Goal: Information Seeking & Learning: Learn about a topic

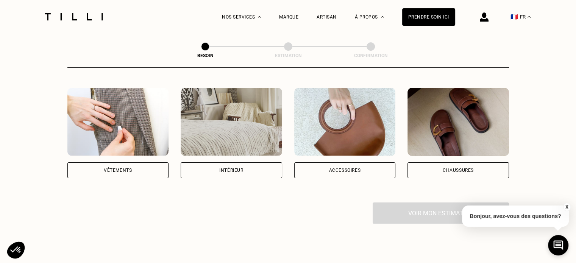
scroll to position [135, 0]
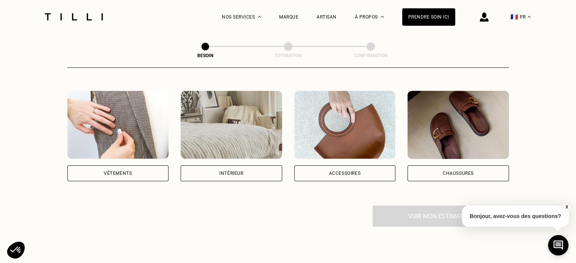
click at [111, 156] on div "Vêtements" at bounding box center [117, 136] width 101 height 90
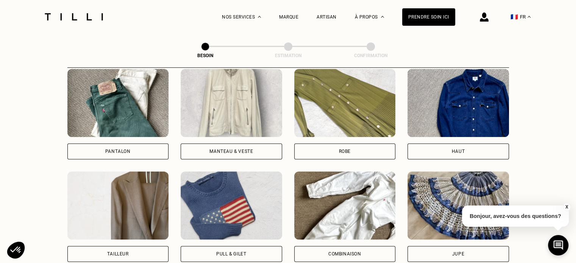
scroll to position [363, 0]
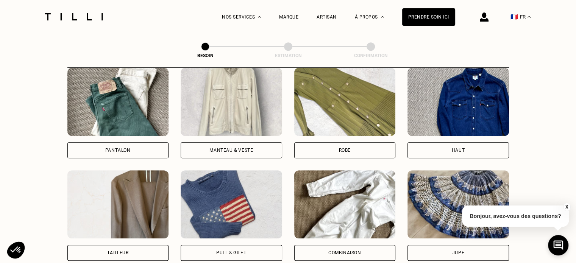
click at [336, 142] on div "Robe" at bounding box center [344, 150] width 101 height 16
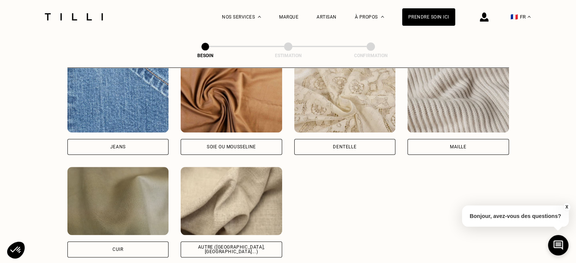
scroll to position [828, 0]
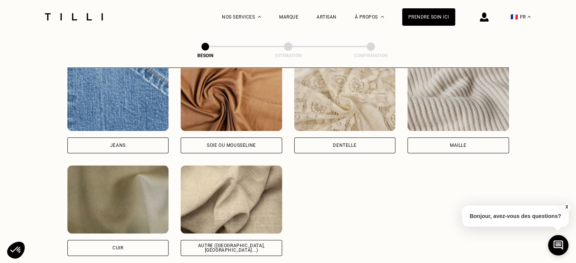
click at [242, 143] on div "Soie ou mousseline" at bounding box center [231, 145] width 49 height 5
select select "FR"
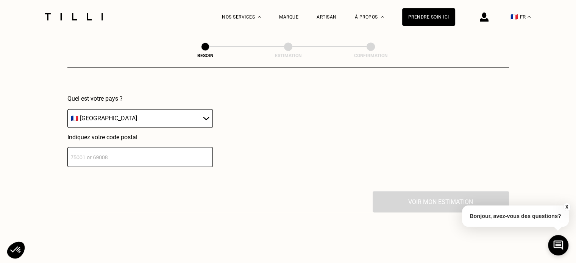
scroll to position [1105, 0]
click at [186, 112] on select "🇩🇪 [GEOGRAPHIC_DATA] 🇦🇹 [GEOGRAPHIC_DATA] 🇧🇪 [GEOGRAPHIC_DATA] 🇧🇬 Bulgarie 🇨🇾 C…" at bounding box center [139, 118] width 145 height 19
click at [67, 109] on select "🇩🇪 [GEOGRAPHIC_DATA] 🇦🇹 [GEOGRAPHIC_DATA] 🇧🇪 [GEOGRAPHIC_DATA] 🇧🇬 Bulgarie 🇨🇾 C…" at bounding box center [139, 118] width 145 height 19
click at [137, 147] on input "number" at bounding box center [139, 157] width 145 height 20
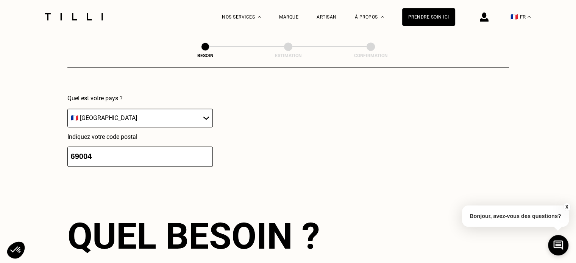
type input "69004"
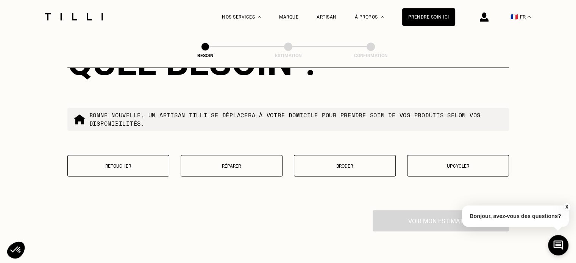
scroll to position [1283, 0]
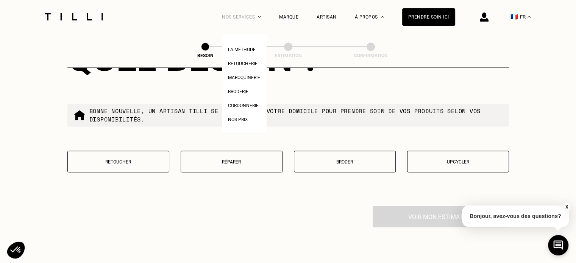
click at [254, 17] on div "Nos services" at bounding box center [241, 17] width 39 height 34
click at [248, 119] on span "Nos prix" at bounding box center [238, 119] width 20 height 5
select select "FR"
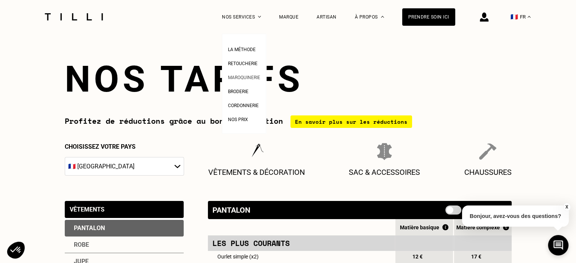
click at [254, 72] on li "Maroquinerie" at bounding box center [244, 77] width 32 height 14
click at [254, 66] on span "Retoucherie" at bounding box center [243, 63] width 30 height 5
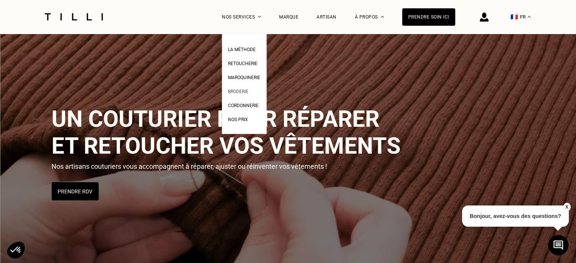
click at [243, 92] on span "Broderie" at bounding box center [238, 91] width 20 height 5
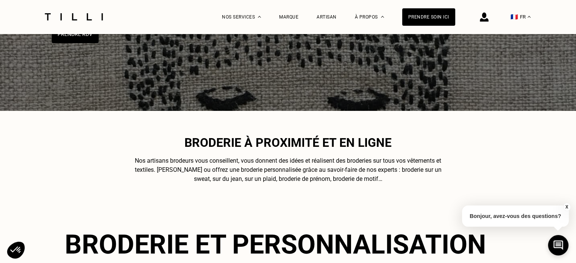
scroll to position [131, 0]
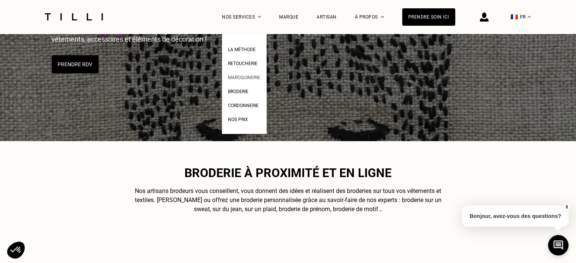
click at [252, 77] on span "Maroquinerie" at bounding box center [244, 77] width 32 height 5
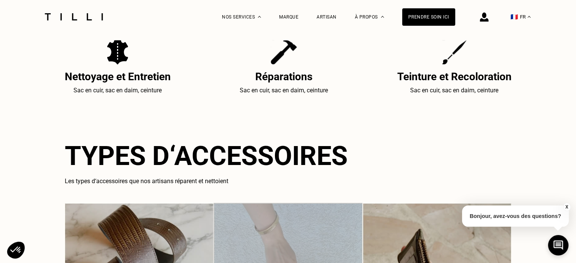
scroll to position [357, 0]
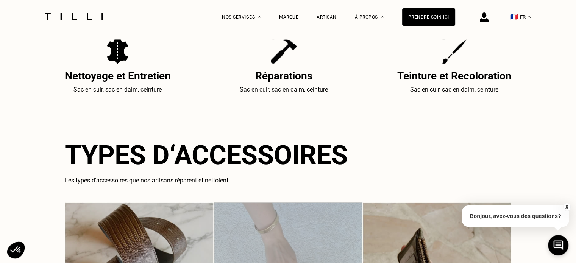
click at [101, 21] on div at bounding box center [74, 17] width 64 height 34
click at [87, 14] on img at bounding box center [74, 16] width 64 height 7
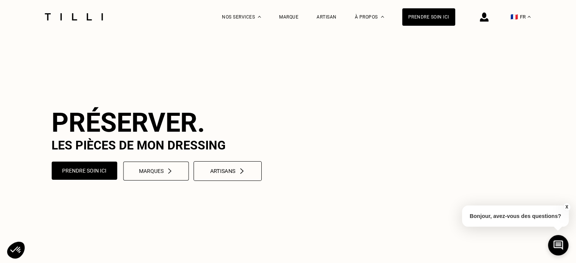
click at [222, 181] on button "Artisans" at bounding box center [227, 171] width 68 height 20
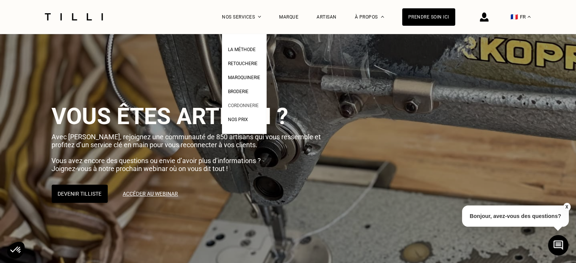
click at [256, 104] on span "Cordonnerie" at bounding box center [243, 105] width 31 height 5
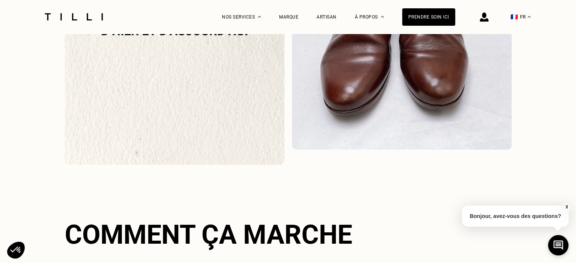
scroll to position [927, 0]
